Goal: Transaction & Acquisition: Book appointment/travel/reservation

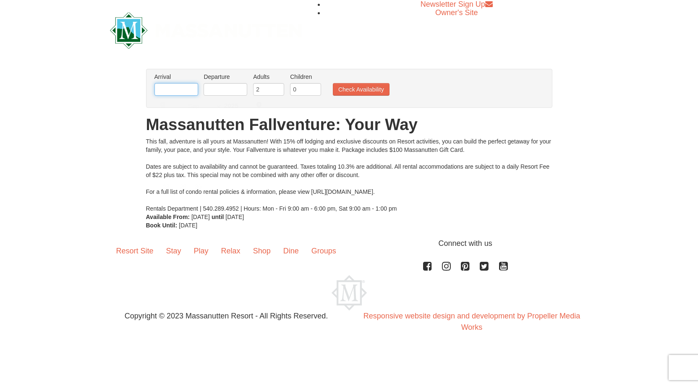
click at [180, 90] on input "text" at bounding box center [176, 89] width 44 height 13
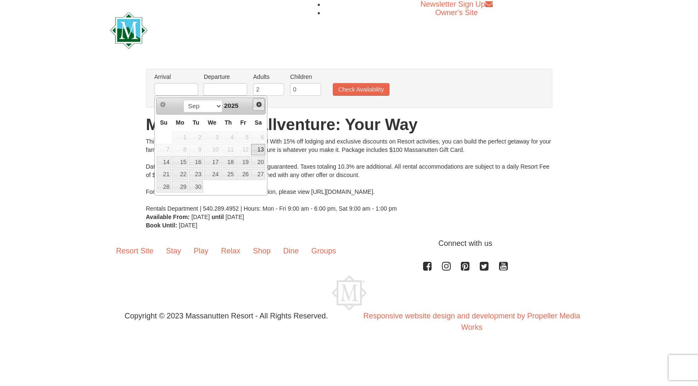
click at [256, 102] on span "Next" at bounding box center [258, 104] width 7 height 7
click at [233, 189] on link "27" at bounding box center [228, 187] width 14 height 12
type input "[DATE]"
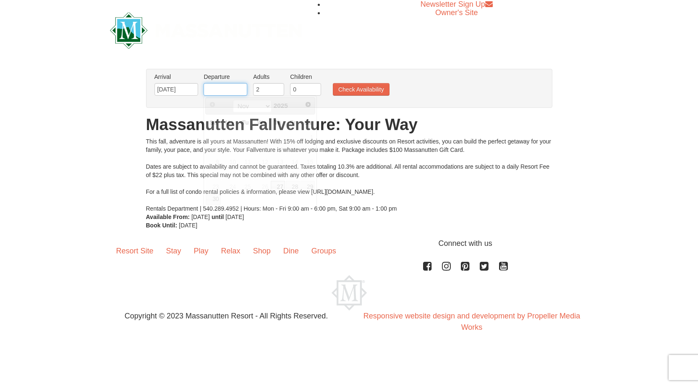
click at [246, 89] on input "text" at bounding box center [225, 89] width 44 height 13
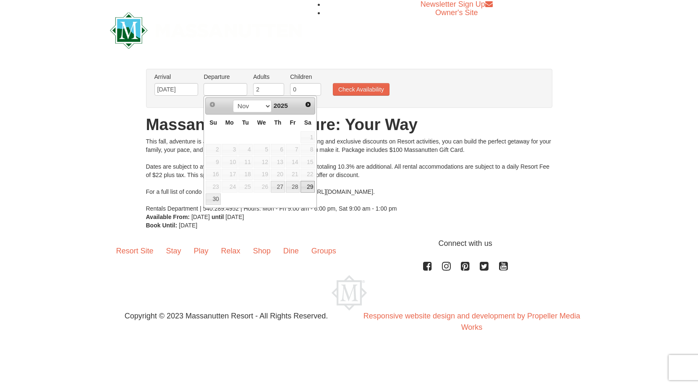
click at [308, 187] on link "29" at bounding box center [307, 187] width 14 height 12
type input "[DATE]"
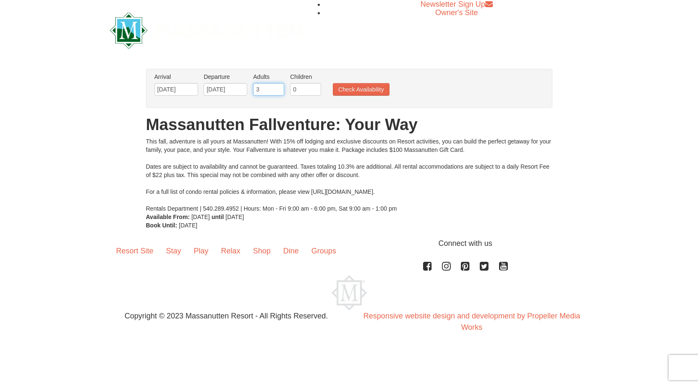
click at [279, 88] on input "3" at bounding box center [268, 89] width 31 height 13
click at [279, 88] on input "4" at bounding box center [268, 89] width 31 height 13
click at [303, 92] on input "0" at bounding box center [305, 89] width 31 height 13
type input "5"
click at [279, 89] on input "5" at bounding box center [268, 89] width 31 height 13
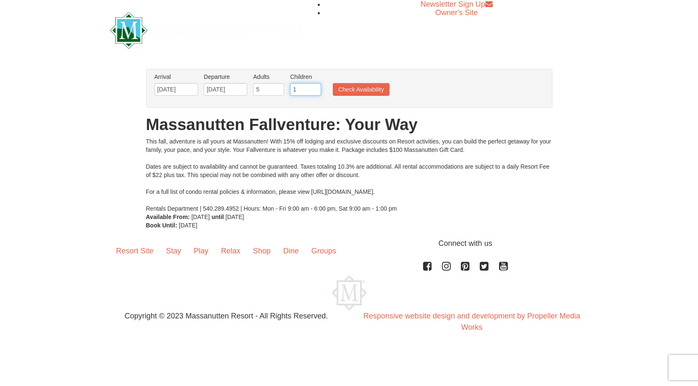
click at [315, 88] on input "1" at bounding box center [305, 89] width 31 height 13
click at [315, 88] on input "2" at bounding box center [305, 89] width 31 height 13
click at [315, 88] on input "3" at bounding box center [305, 89] width 31 height 13
click at [315, 88] on input "4" at bounding box center [305, 89] width 31 height 13
type input "5"
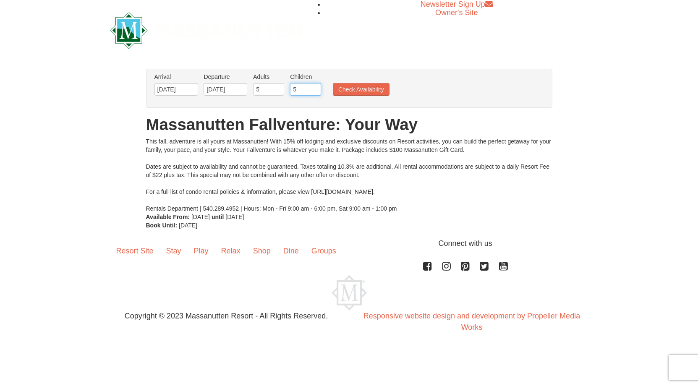
click at [315, 88] on input "5" at bounding box center [305, 89] width 31 height 13
click at [343, 88] on button "Check Availability" at bounding box center [361, 89] width 57 height 13
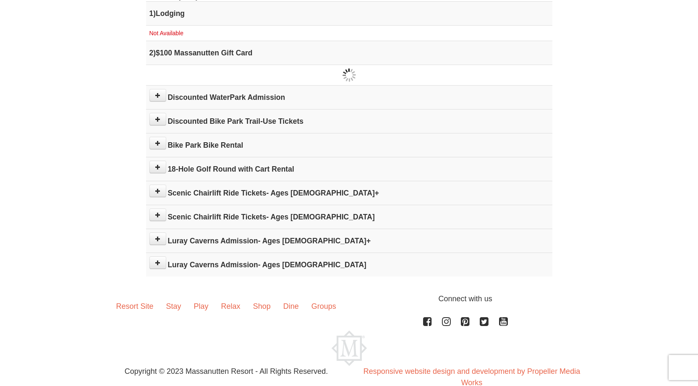
scroll to position [234, 0]
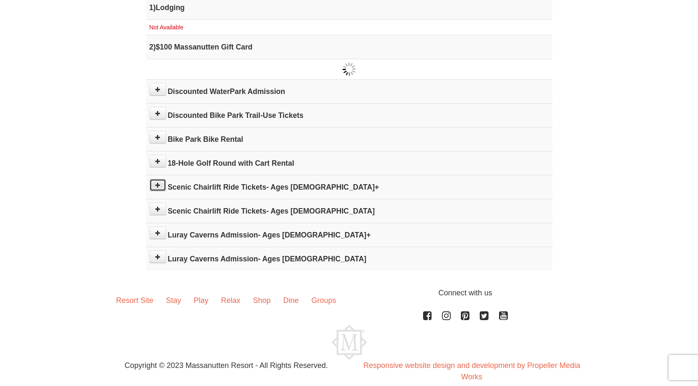
click at [159, 185] on icon at bounding box center [158, 185] width 6 height 6
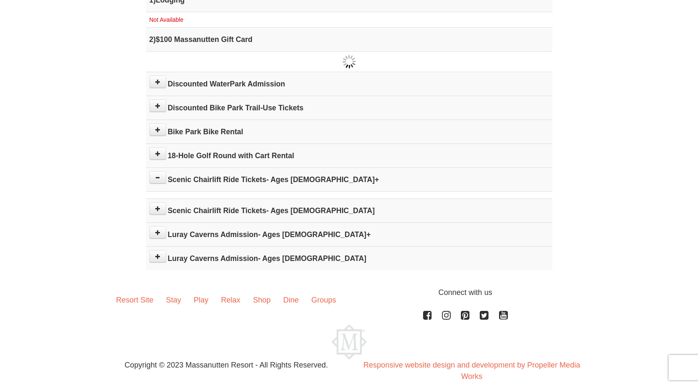
scroll to position [253, 0]
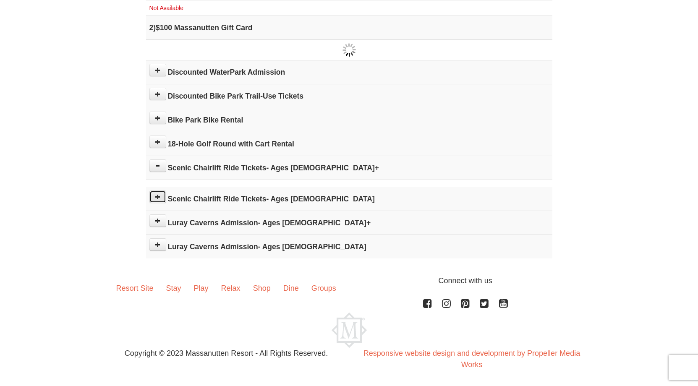
click at [159, 199] on button at bounding box center [157, 196] width 17 height 13
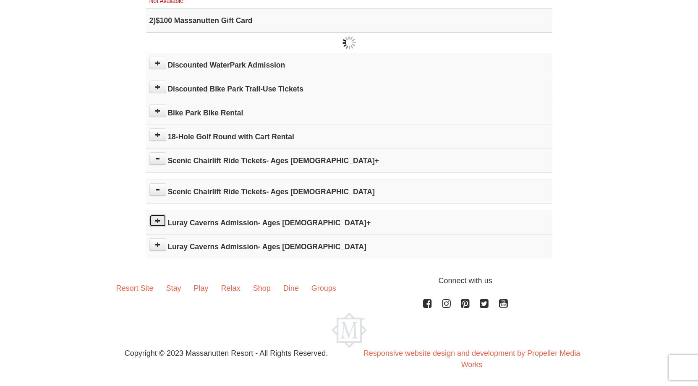
click at [159, 218] on icon at bounding box center [158, 221] width 6 height 6
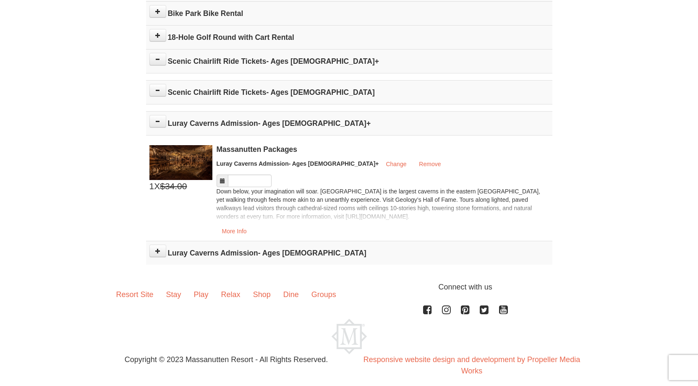
scroll to position [366, 0]
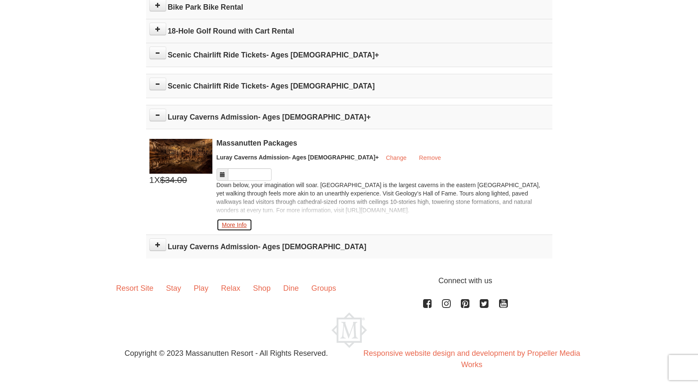
click at [240, 220] on button "More Info" at bounding box center [234, 225] width 36 height 13
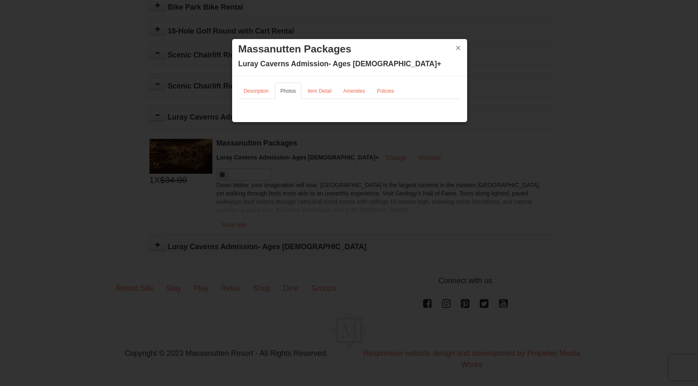
click at [457, 45] on button "×" at bounding box center [458, 48] width 5 height 8
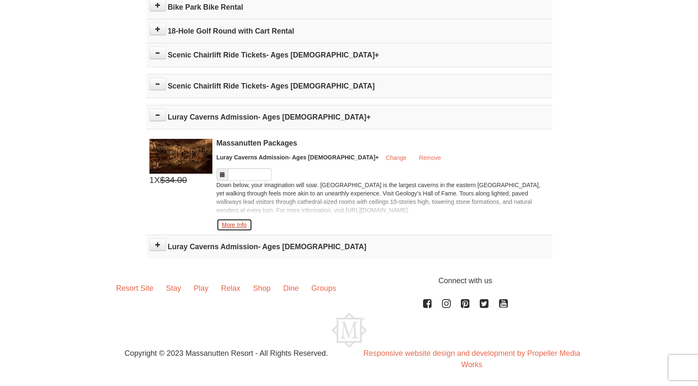
click at [238, 224] on button "More Info" at bounding box center [234, 225] width 36 height 13
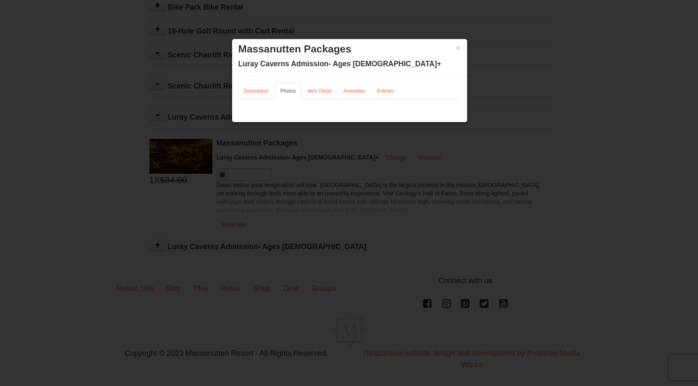
click at [451, 44] on h3 "Massanutten Packages" at bounding box center [349, 49] width 222 height 13
click at [460, 52] on button "×" at bounding box center [458, 48] width 5 height 8
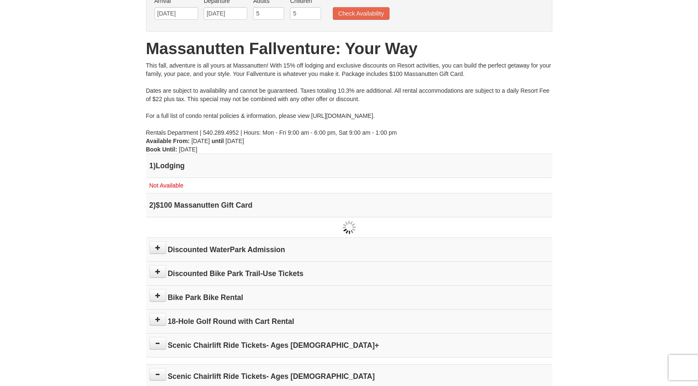
scroll to position [0, 0]
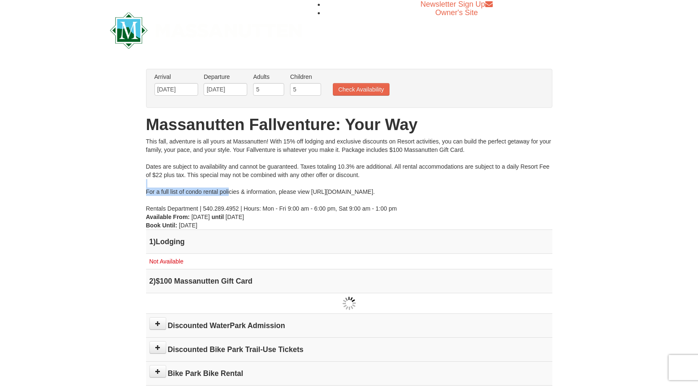
drag, startPoint x: 229, startPoint y: 192, endPoint x: 355, endPoint y: 186, distance: 126.0
click at [355, 186] on div "This fall, adventure is all yours at Massanutten! With 15% off lodging and excl…" at bounding box center [349, 174] width 406 height 75
drag, startPoint x: 325, startPoint y: 193, endPoint x: 410, endPoint y: 200, distance: 85.9
click at [410, 200] on div "This fall, adventure is all yours at Massanutten! With 15% off lodging and excl…" at bounding box center [349, 174] width 406 height 75
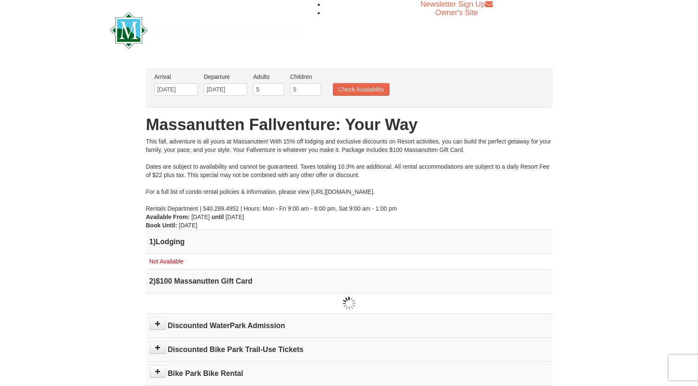
click at [427, 190] on div "This fall, adventure is all yours at Massanutten! With 15% off lodging and excl…" at bounding box center [349, 174] width 406 height 75
drag, startPoint x: 431, startPoint y: 190, endPoint x: 312, endPoint y: 194, distance: 118.8
click at [312, 194] on div "This fall, adventure is all yours at Massanutten! With 15% off lodging and excl…" at bounding box center [349, 174] width 406 height 75
copy div "https://www.massresort.com/stay/rental-info/."
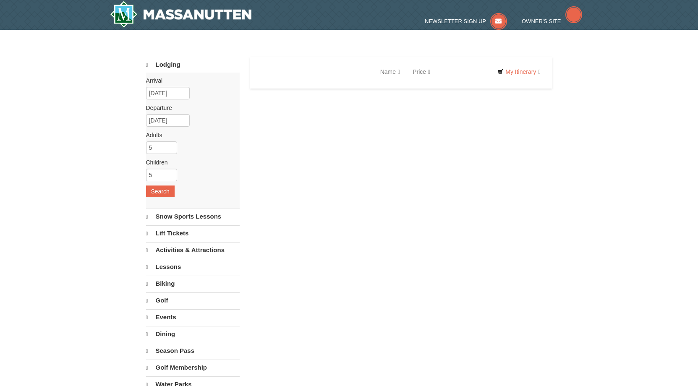
select select "9"
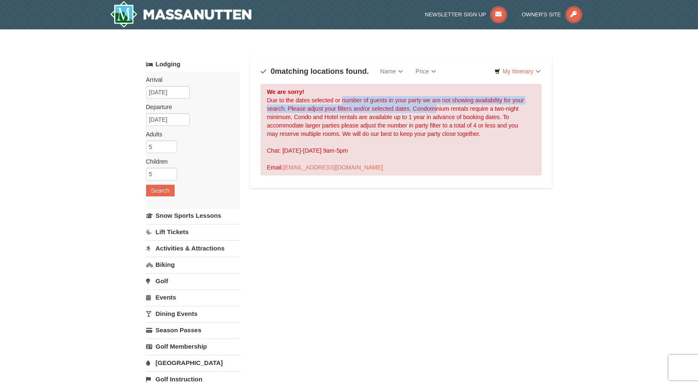
drag, startPoint x: 341, startPoint y: 101, endPoint x: 436, endPoint y: 107, distance: 95.4
click at [436, 107] on div "We are sorry! Due to the dates selected or number of guests in your party we ar…" at bounding box center [400, 129] width 281 height 91
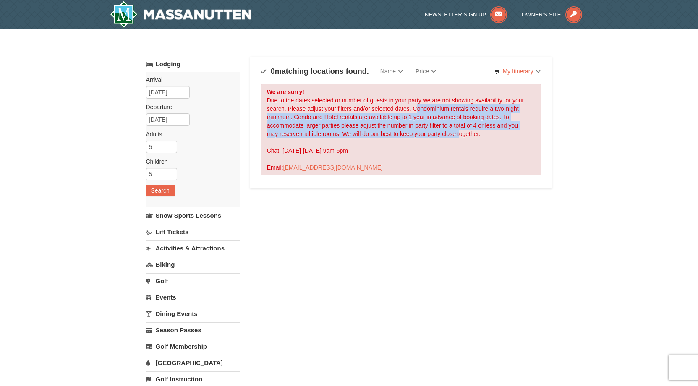
drag, startPoint x: 415, startPoint y: 110, endPoint x: 459, endPoint y: 132, distance: 49.7
click at [459, 132] on div "We are sorry! Due to the dates selected or number of guests in your party we ar…" at bounding box center [400, 129] width 281 height 91
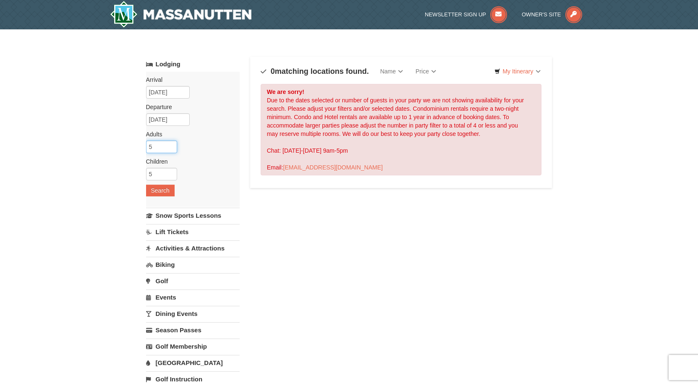
drag, startPoint x: 158, startPoint y: 149, endPoint x: 142, endPoint y: 149, distance: 15.5
click at [142, 149] on div "× Categories Map List Filter My Itinerary Questions? 1-540-289-9441 Lodging Arr…" at bounding box center [349, 268] width 423 height 461
type input "4"
drag, startPoint x: 159, startPoint y: 169, endPoint x: 146, endPoint y: 176, distance: 15.4
click at [146, 176] on input "5" at bounding box center [161, 174] width 31 height 13
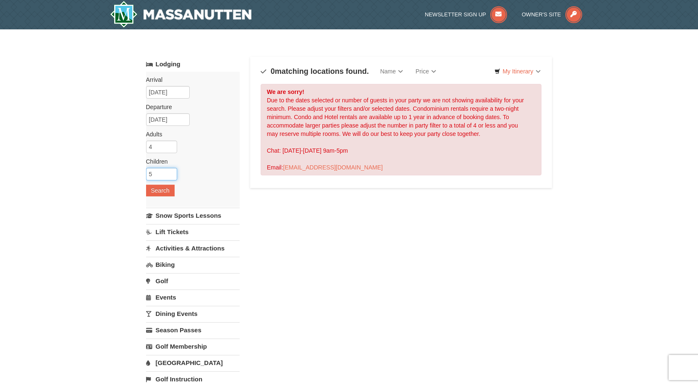
drag, startPoint x: 158, startPoint y: 174, endPoint x: 138, endPoint y: 176, distance: 20.2
click at [138, 176] on div "× Categories Map List Filter My Itinerary Questions? 1-540-289-9441 Lodging Arr…" at bounding box center [349, 268] width 423 height 461
type input "4"
click at [159, 184] on div "Arrival Please format dates MM/DD/YYYY Please format dates MM/DD/YYYY 11/27/202…" at bounding box center [193, 139] width 94 height 135
click at [159, 187] on button "Search" at bounding box center [160, 191] width 29 height 12
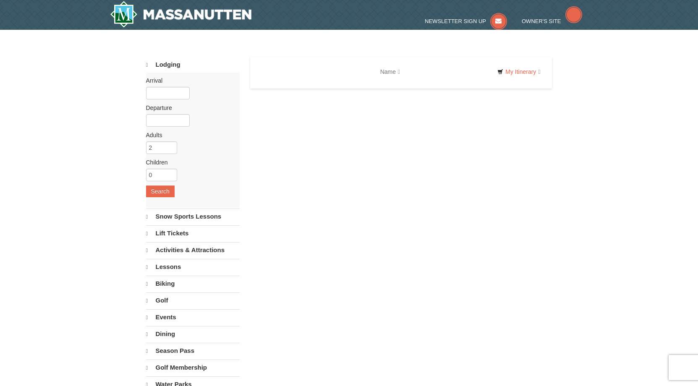
select select "9"
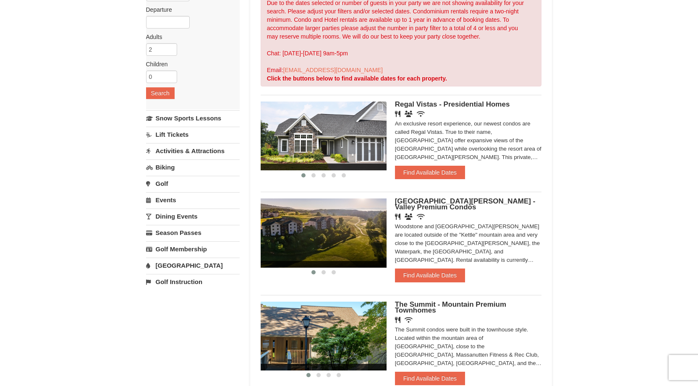
scroll to position [98, 0]
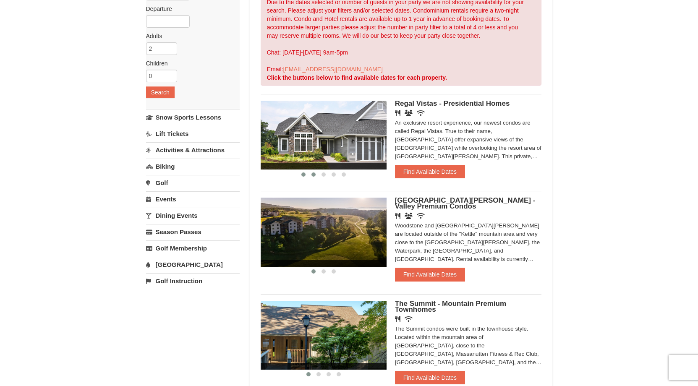
click at [315, 172] on button at bounding box center [313, 174] width 10 height 8
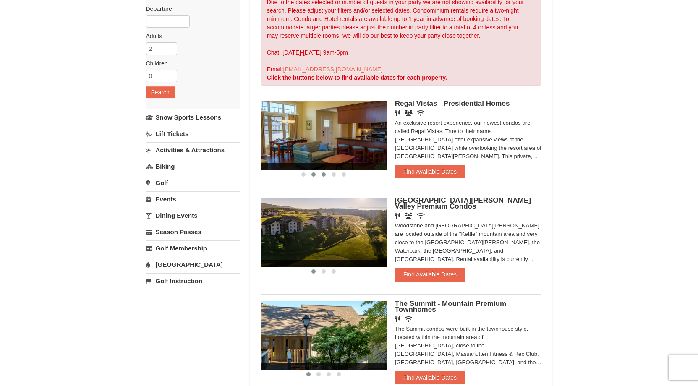
click at [323, 172] on span at bounding box center [323, 174] width 4 height 4
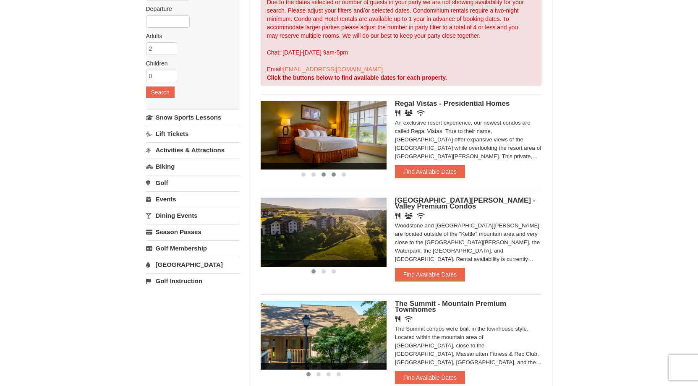
click at [333, 173] on span at bounding box center [333, 174] width 4 height 4
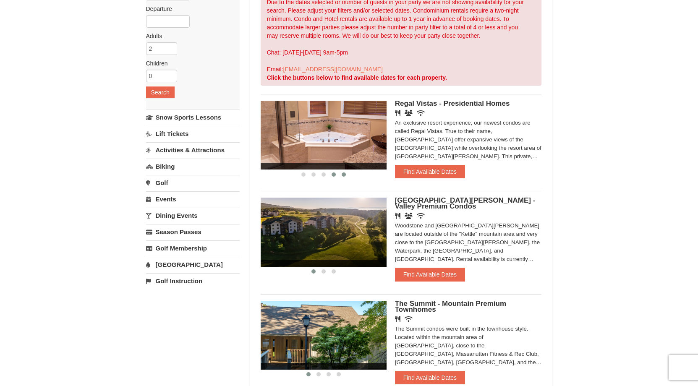
click at [342, 173] on span at bounding box center [343, 174] width 4 height 4
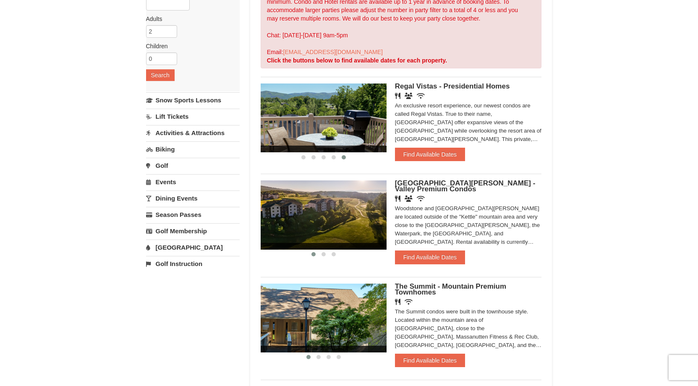
scroll to position [118, 0]
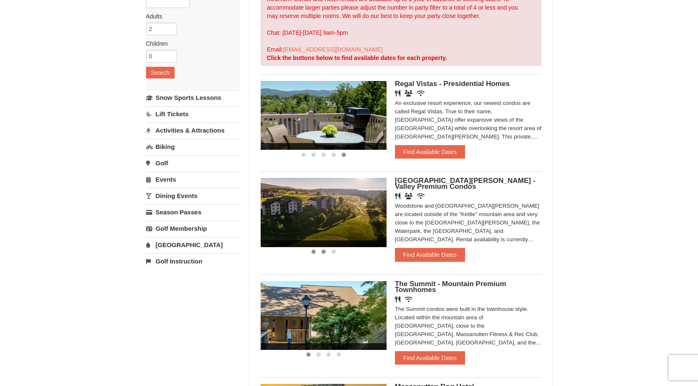
click at [322, 253] on span at bounding box center [323, 252] width 4 height 4
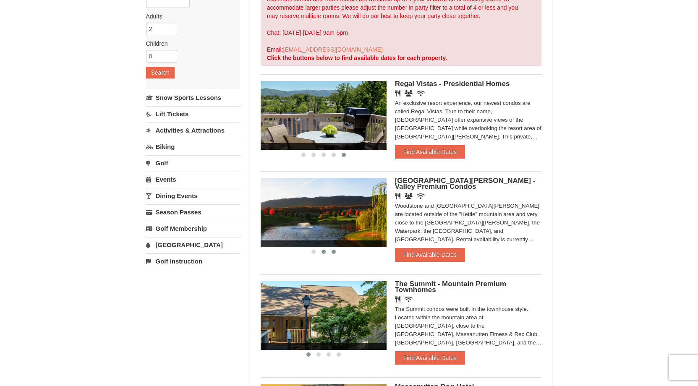
click at [330, 253] on button at bounding box center [333, 251] width 10 height 8
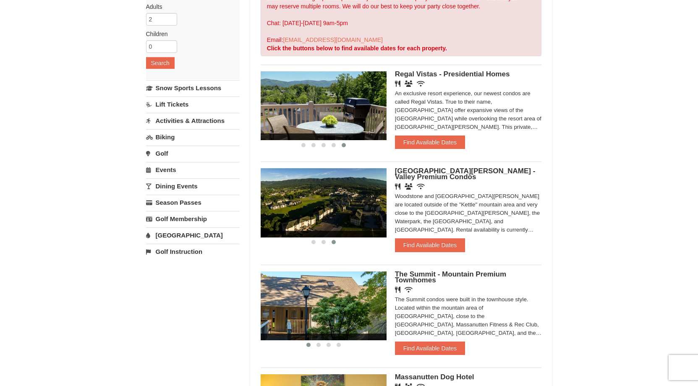
scroll to position [128, 0]
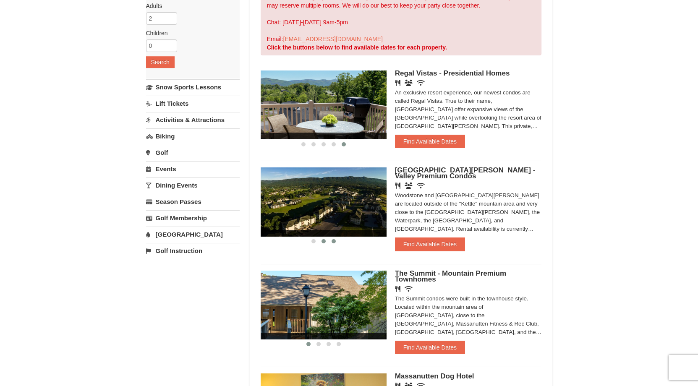
click at [320, 241] on button at bounding box center [323, 241] width 10 height 8
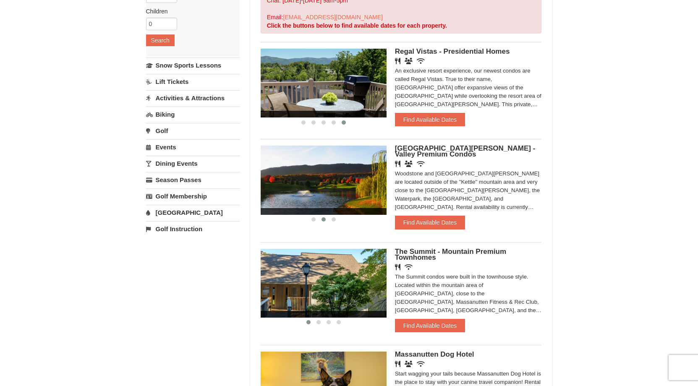
scroll to position [159, 0]
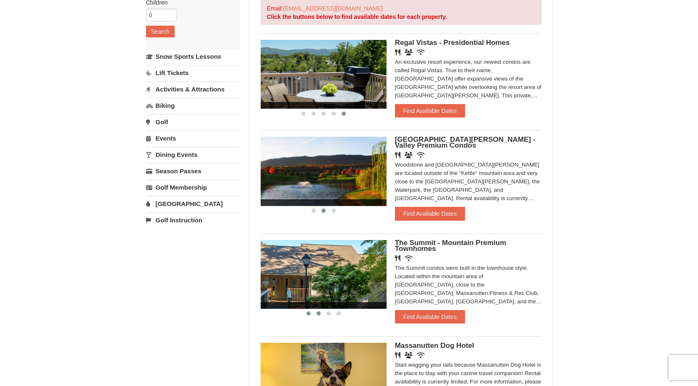
click at [317, 314] on span at bounding box center [318, 313] width 4 height 4
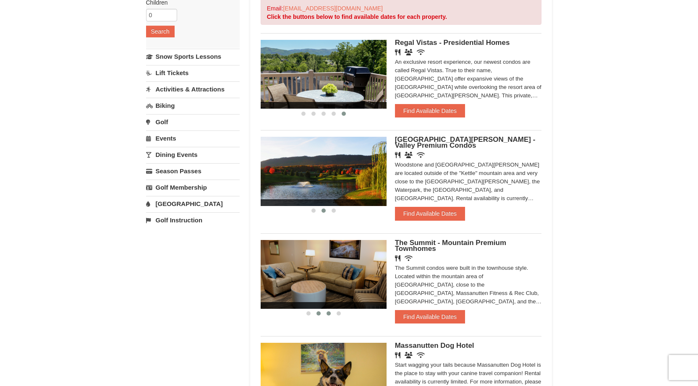
click at [328, 318] on button at bounding box center [328, 313] width 10 height 8
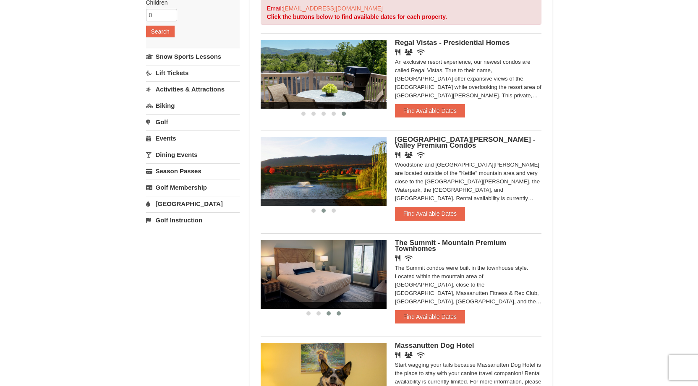
click at [339, 315] on span at bounding box center [338, 313] width 4 height 4
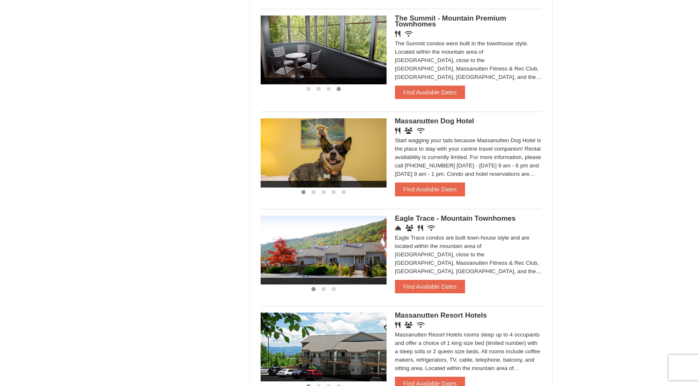
scroll to position [392, 0]
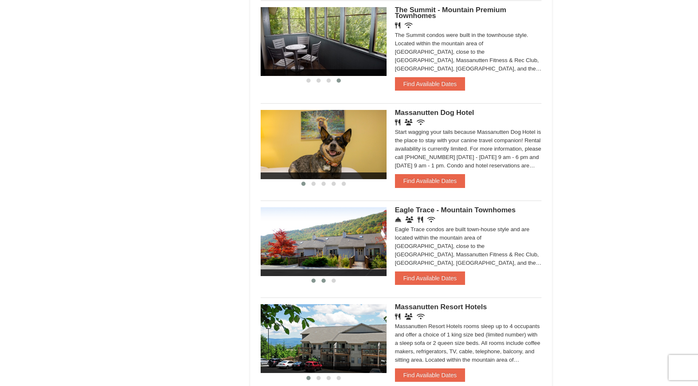
click at [323, 283] on span at bounding box center [323, 281] width 4 height 4
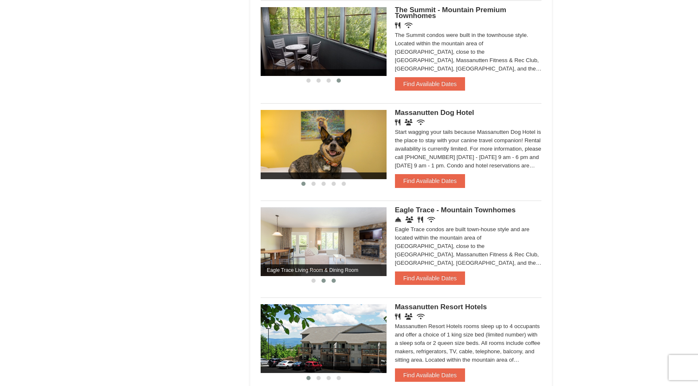
click at [333, 283] on span at bounding box center [333, 281] width 4 height 4
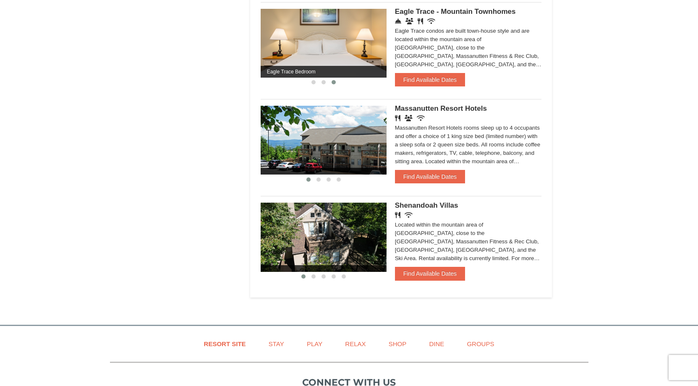
scroll to position [590, 0]
click at [312, 279] on span at bounding box center [313, 277] width 4 height 4
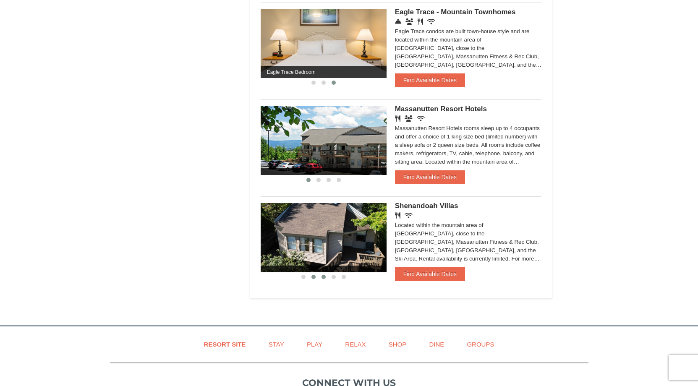
click at [324, 279] on span at bounding box center [323, 277] width 4 height 4
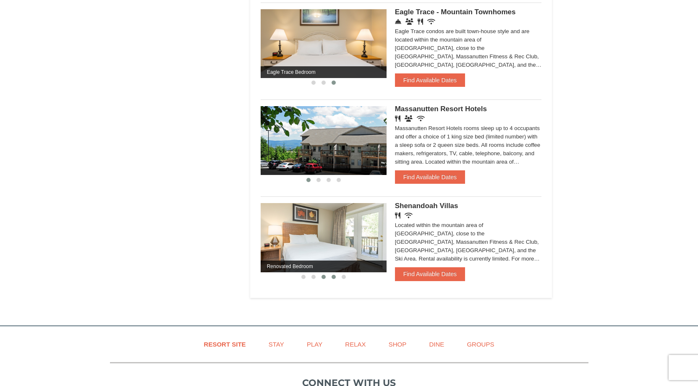
click at [332, 279] on span at bounding box center [333, 277] width 4 height 4
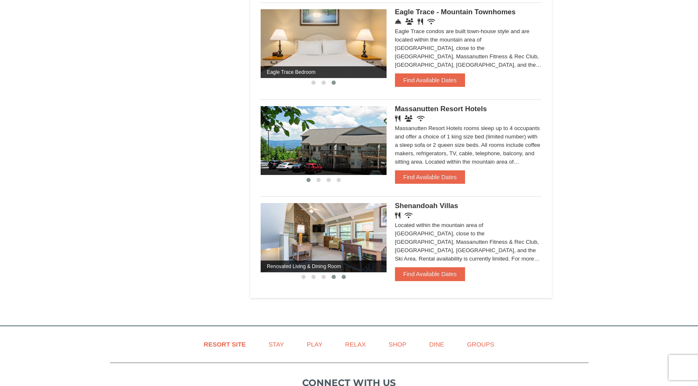
click at [338, 281] on button at bounding box center [343, 277] width 10 height 8
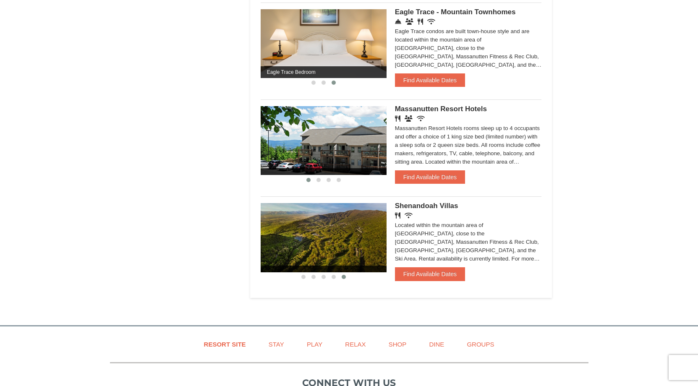
click at [344, 279] on span at bounding box center [343, 277] width 4 height 4
click at [411, 281] on button "Find Available Dates" at bounding box center [430, 273] width 70 height 13
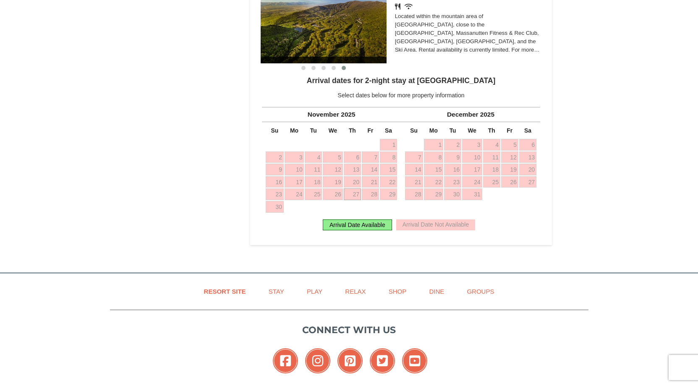
scroll to position [802, 0]
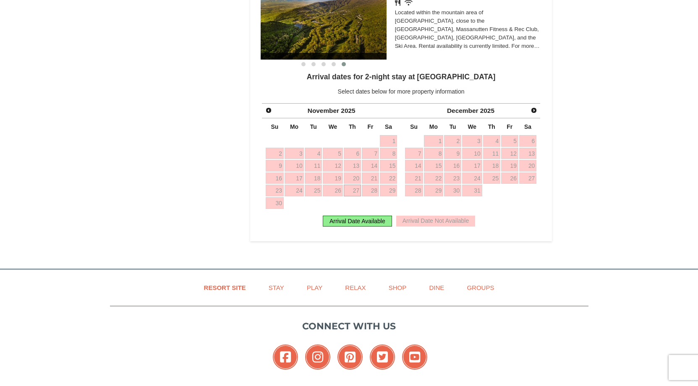
click at [354, 196] on link "27" at bounding box center [352, 191] width 17 height 12
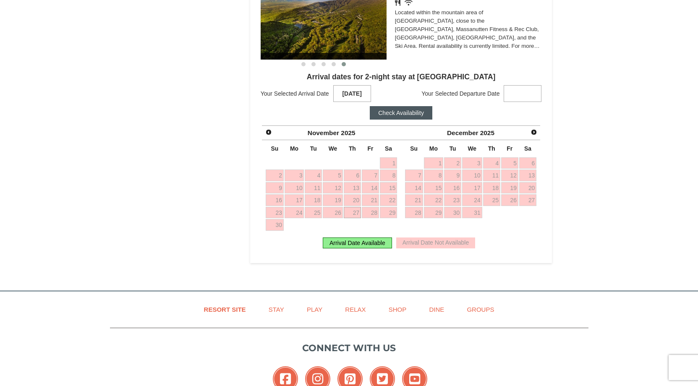
click at [367, 224] on td "5" at bounding box center [370, 225] width 18 height 13
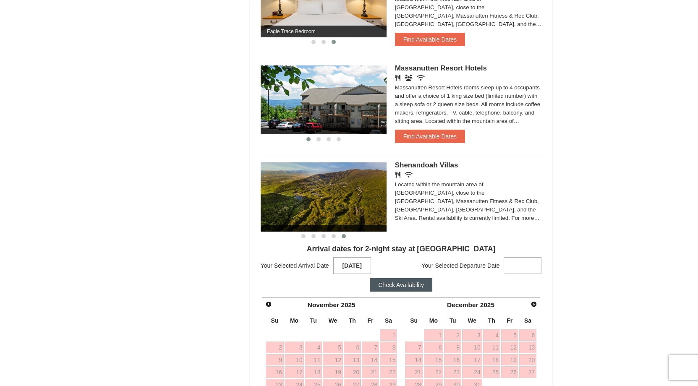
scroll to position [601, 0]
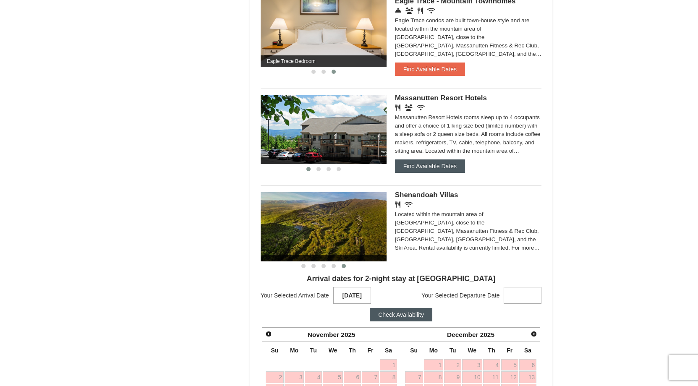
click at [420, 168] on button "Find Available Dates" at bounding box center [430, 165] width 70 height 13
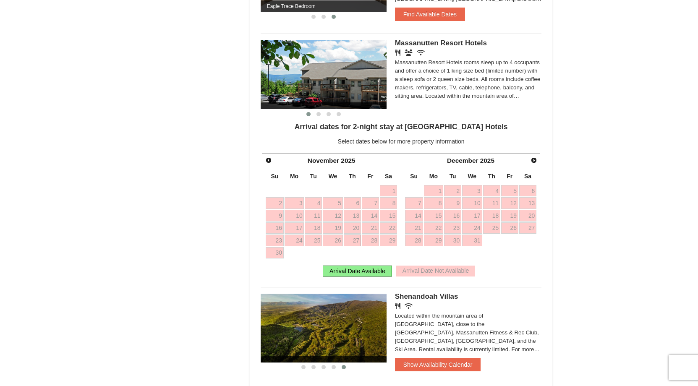
scroll to position [578, 0]
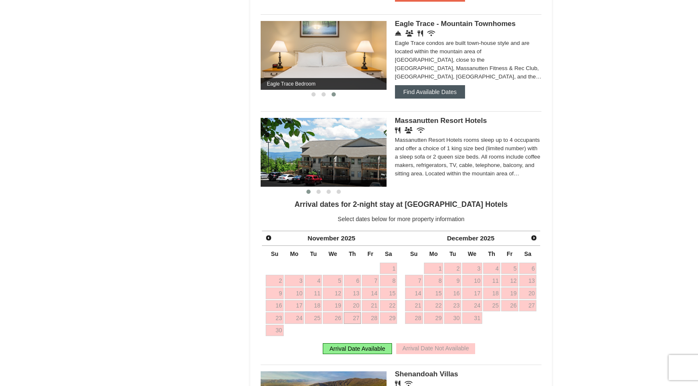
click at [432, 97] on button "Find Available Dates" at bounding box center [430, 91] width 70 height 13
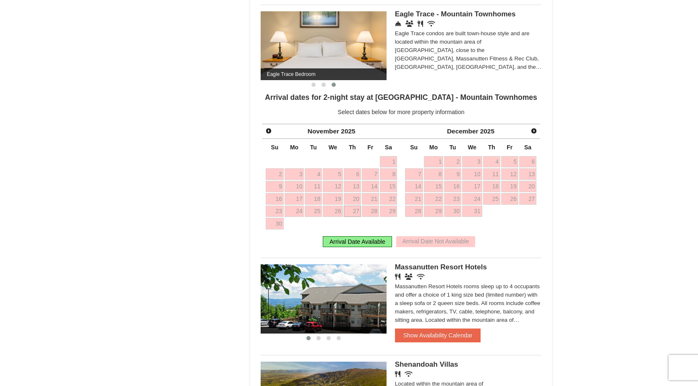
scroll to position [581, 0]
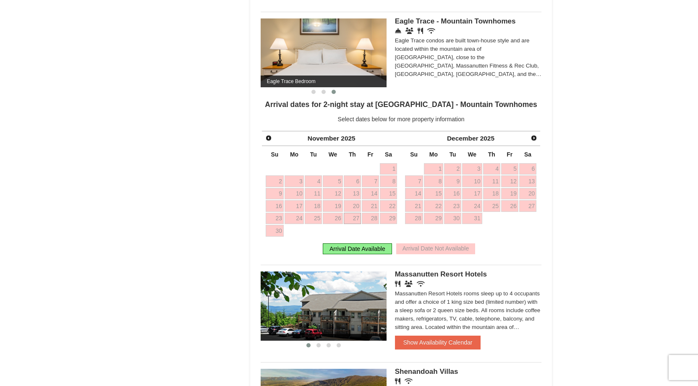
click at [359, 216] on td "27" at bounding box center [352, 218] width 18 height 13
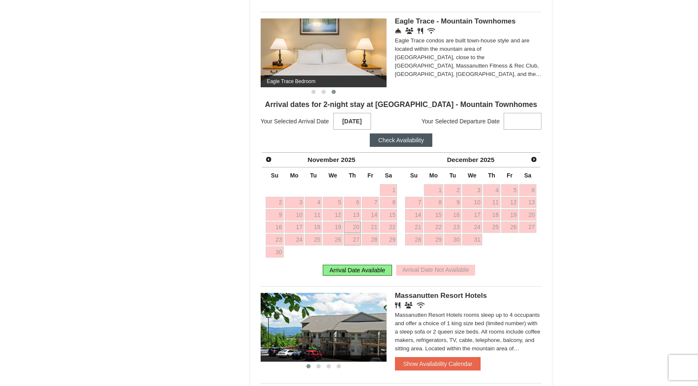
click at [354, 225] on link "20" at bounding box center [352, 227] width 17 height 12
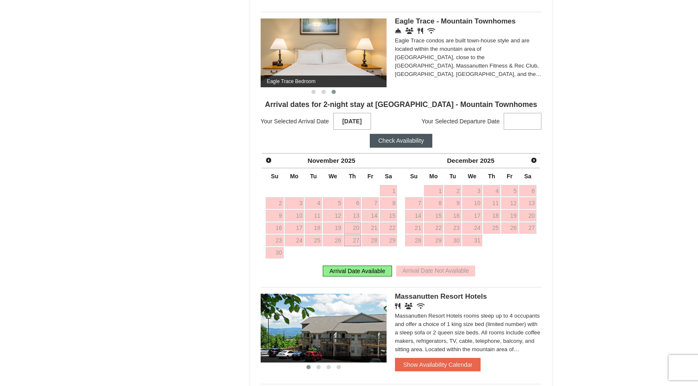
click at [354, 246] on link "27" at bounding box center [352, 240] width 17 height 12
click at [368, 246] on link "28" at bounding box center [370, 240] width 17 height 12
click at [356, 246] on link "27" at bounding box center [352, 240] width 17 height 12
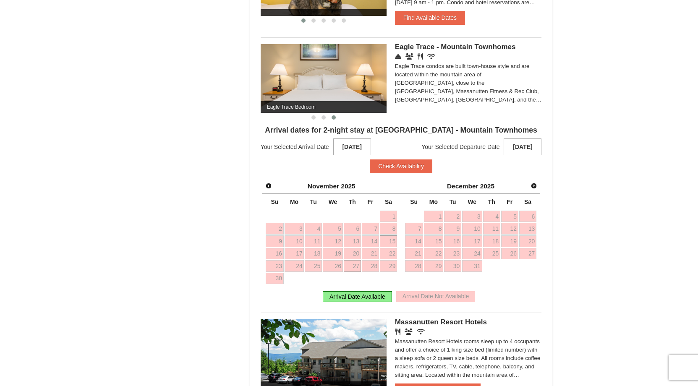
scroll to position [553, 0]
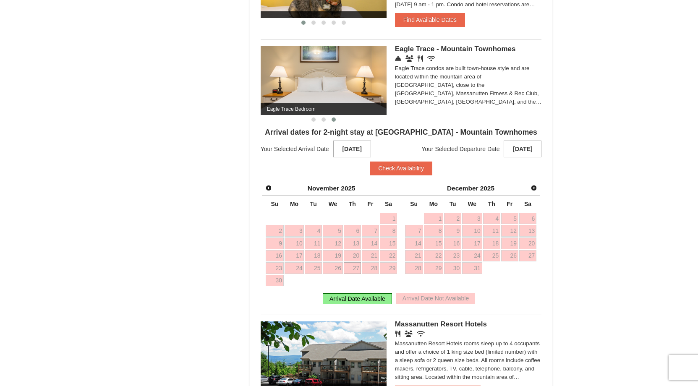
click at [360, 304] on div "Arrival Date Available" at bounding box center [357, 298] width 69 height 11
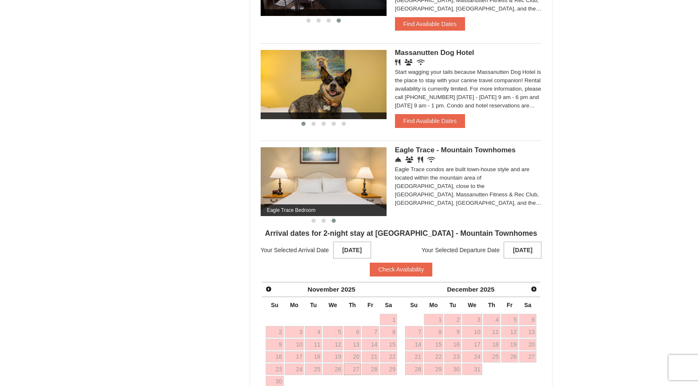
scroll to position [432, 0]
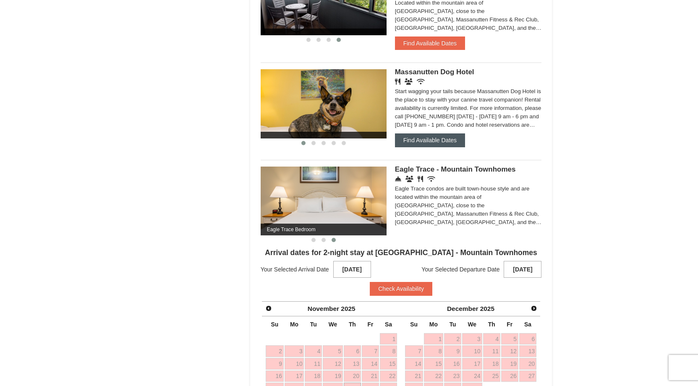
click at [434, 146] on button "Find Available Dates" at bounding box center [430, 139] width 70 height 13
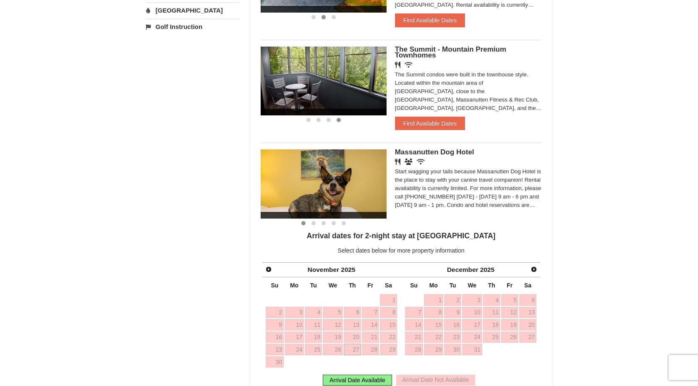
scroll to position [338, 0]
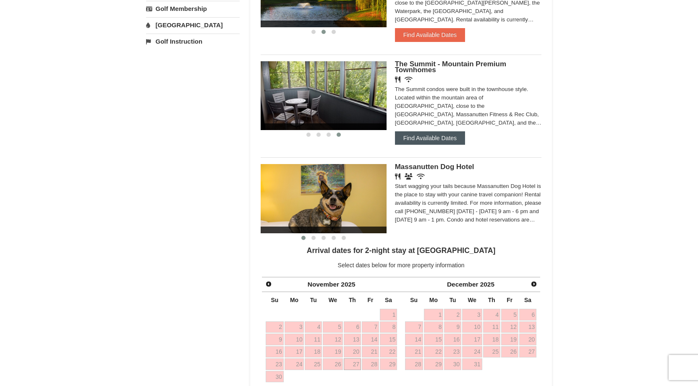
click at [437, 142] on button "Find Available Dates" at bounding box center [430, 137] width 70 height 13
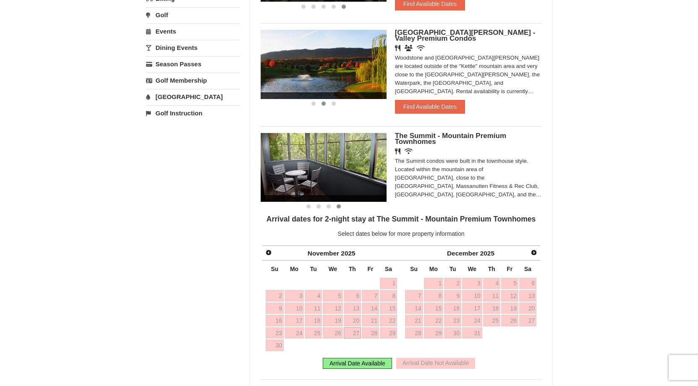
scroll to position [247, 0]
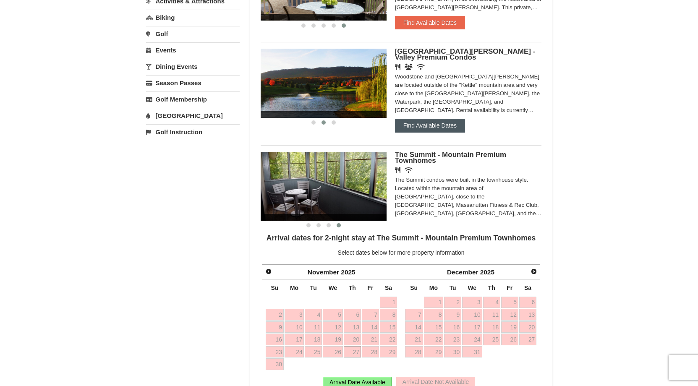
click at [437, 132] on button "Find Available Dates" at bounding box center [430, 125] width 70 height 13
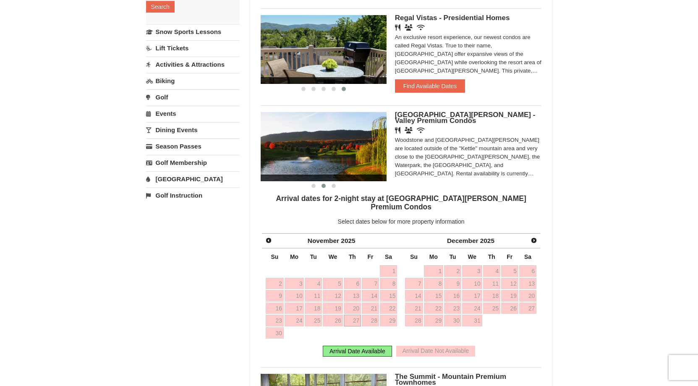
scroll to position [141, 0]
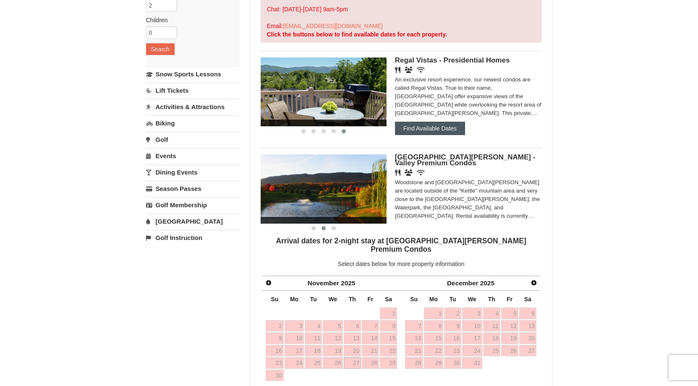
click at [432, 135] on button "Find Available Dates" at bounding box center [430, 128] width 70 height 13
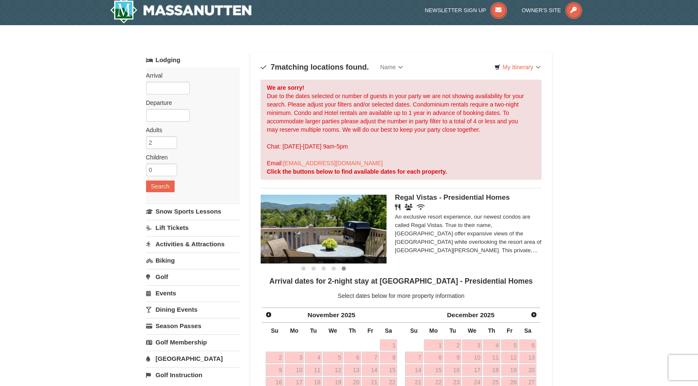
scroll to position [0, 0]
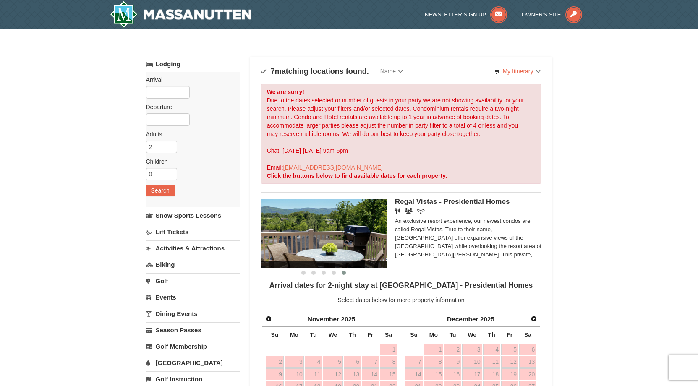
click at [339, 174] on strong "Click the buttons below to find available dates for each property." at bounding box center [357, 175] width 180 height 7
click at [335, 174] on strong "Click the buttons below to find available dates for each property." at bounding box center [357, 175] width 180 height 7
